Goal: Transaction & Acquisition: Download file/media

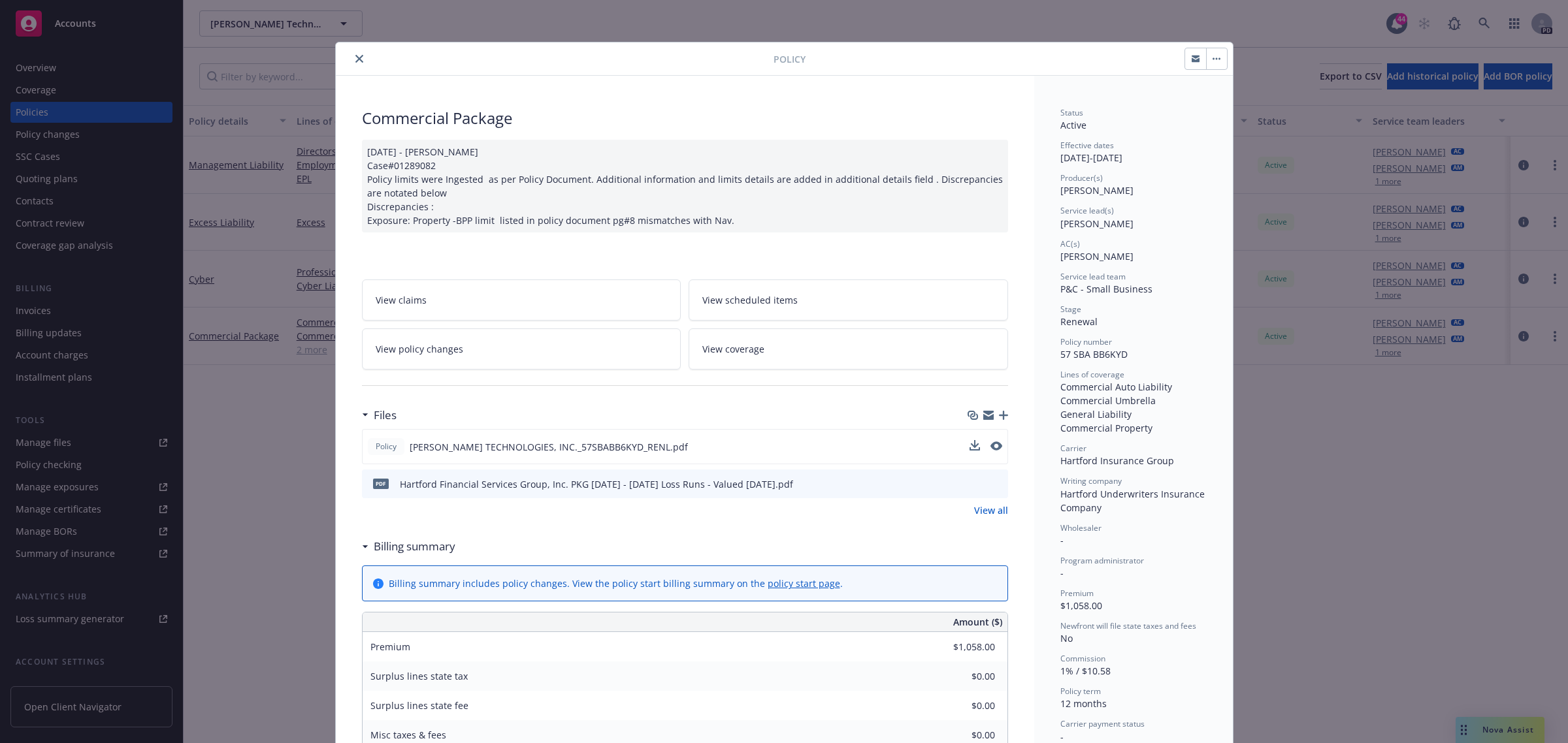
click at [469, 450] on span "[PERSON_NAME] TECHNOLOGIES, INC._57SBABB6KYD_RENL.pdf" at bounding box center [548, 447] width 278 height 14
click at [969, 446] on icon "download file" at bounding box center [973, 444] width 9 height 8
